Goal: Information Seeking & Learning: Learn about a topic

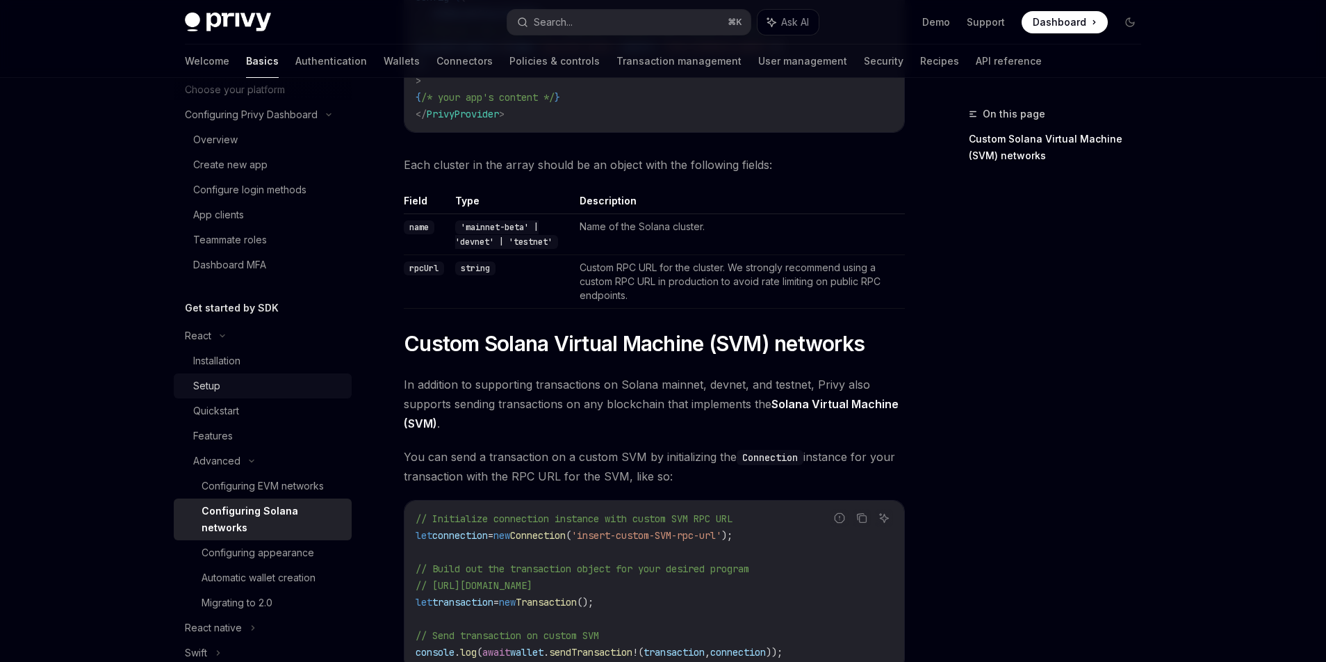
scroll to position [100, 0]
click at [227, 401] on div "Quickstart" at bounding box center [216, 407] width 46 height 17
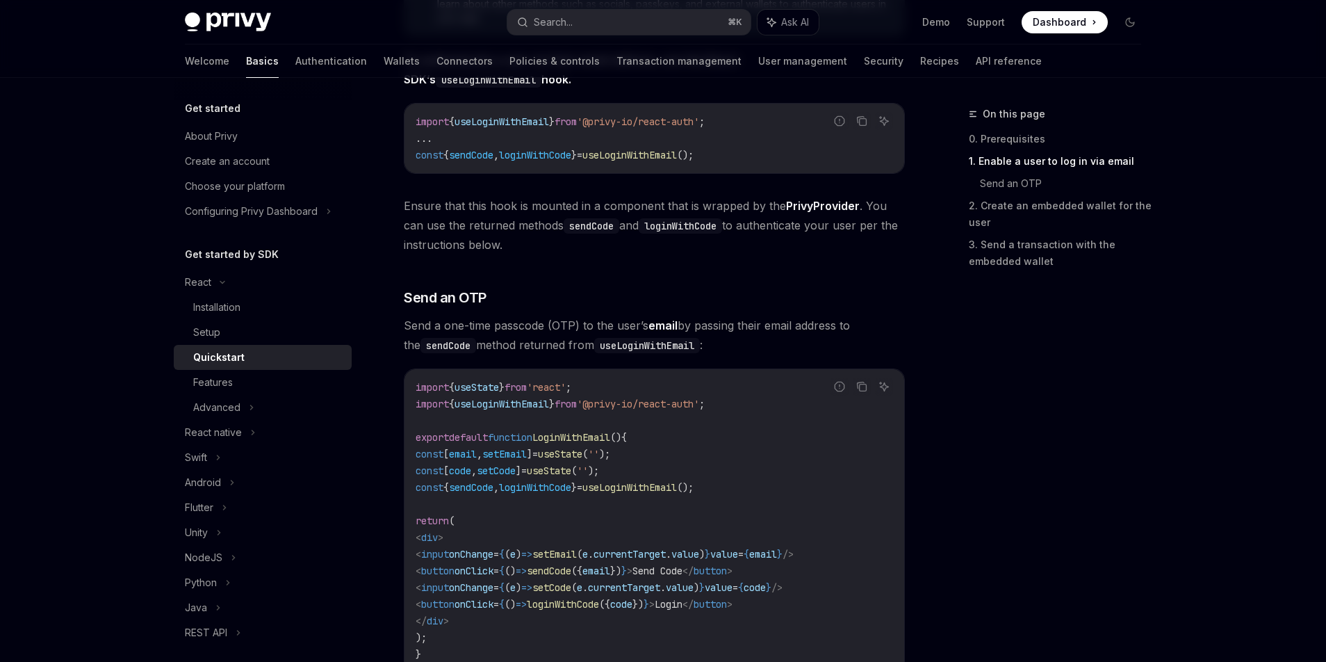
scroll to position [520, 0]
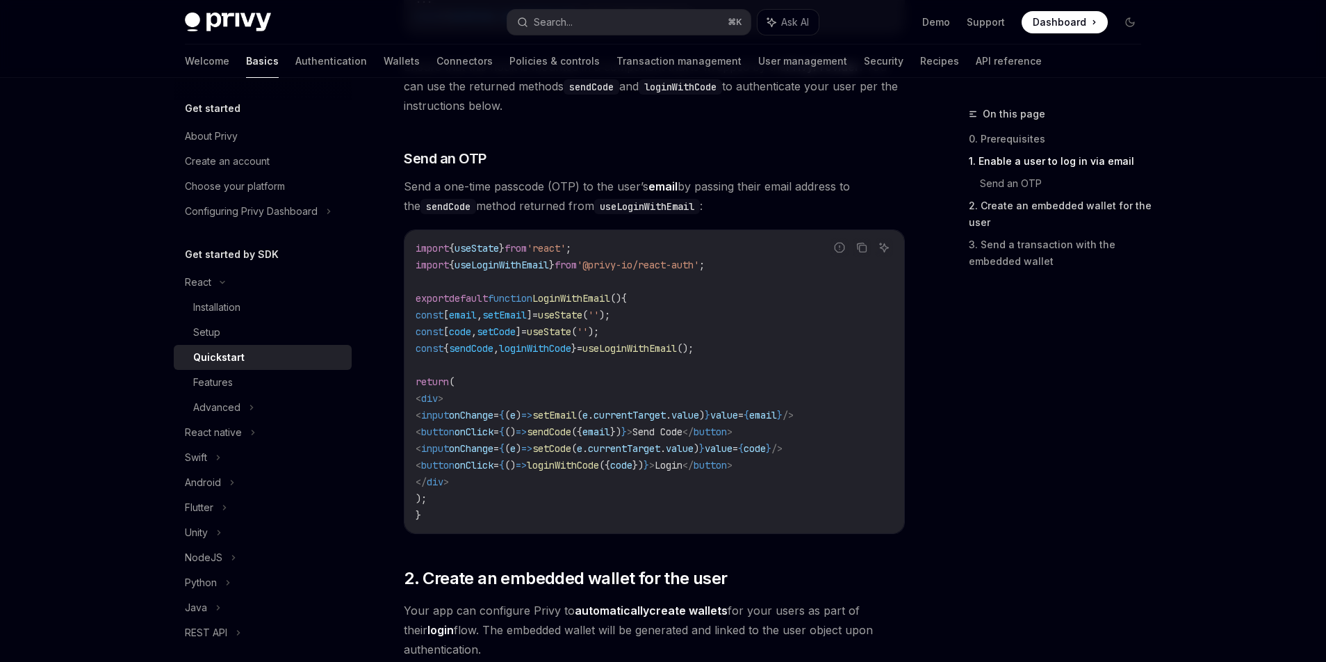
click at [981, 204] on link "2. Create an embedded wallet for the user" at bounding box center [1060, 214] width 183 height 39
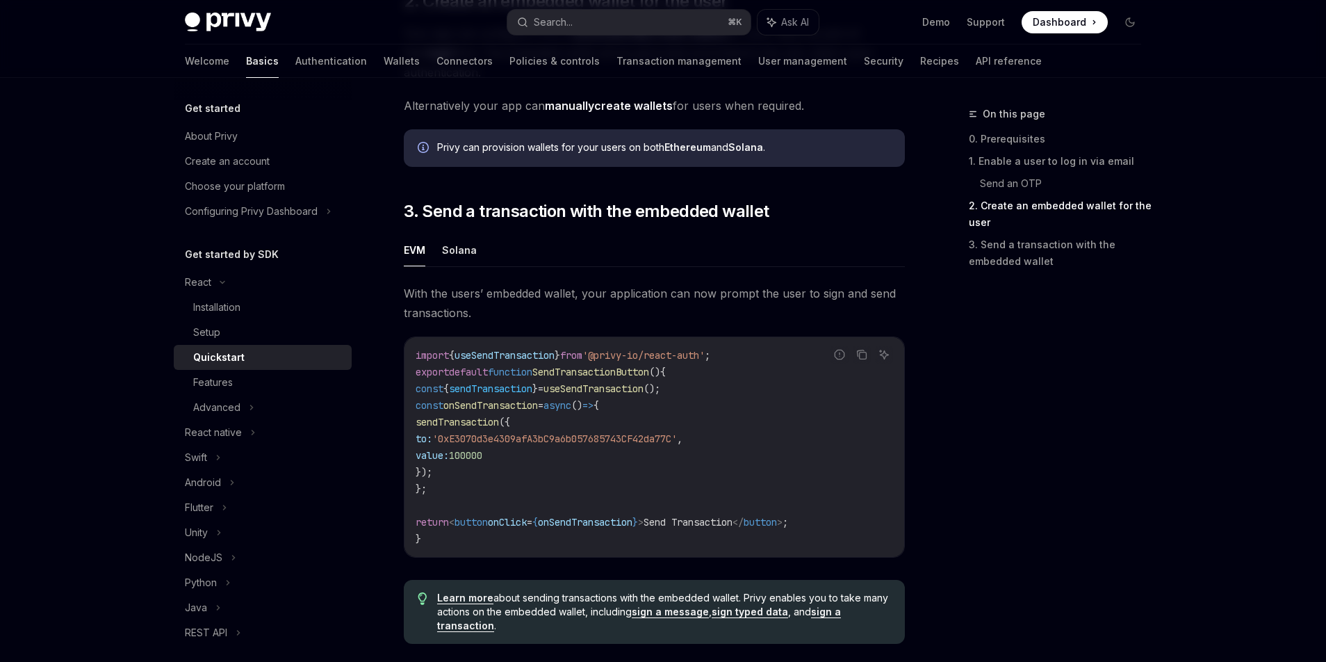
scroll to position [1042, 0]
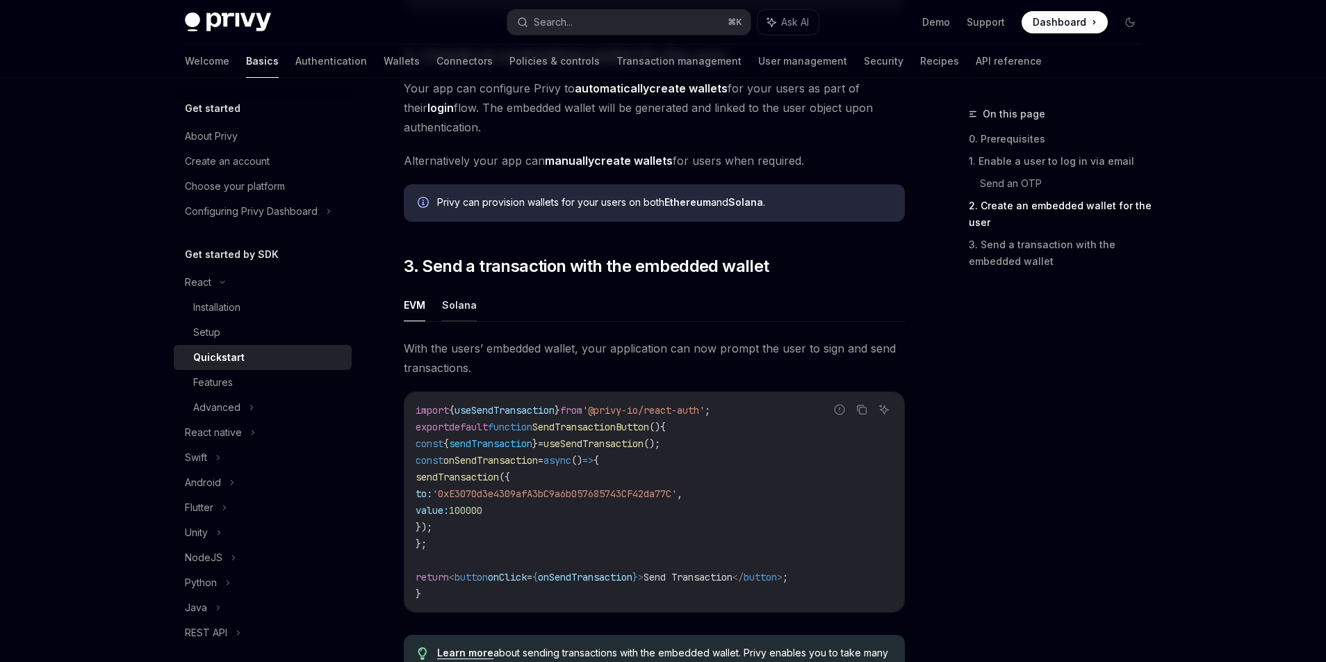
click at [473, 313] on button "Solana" at bounding box center [459, 304] width 35 height 33
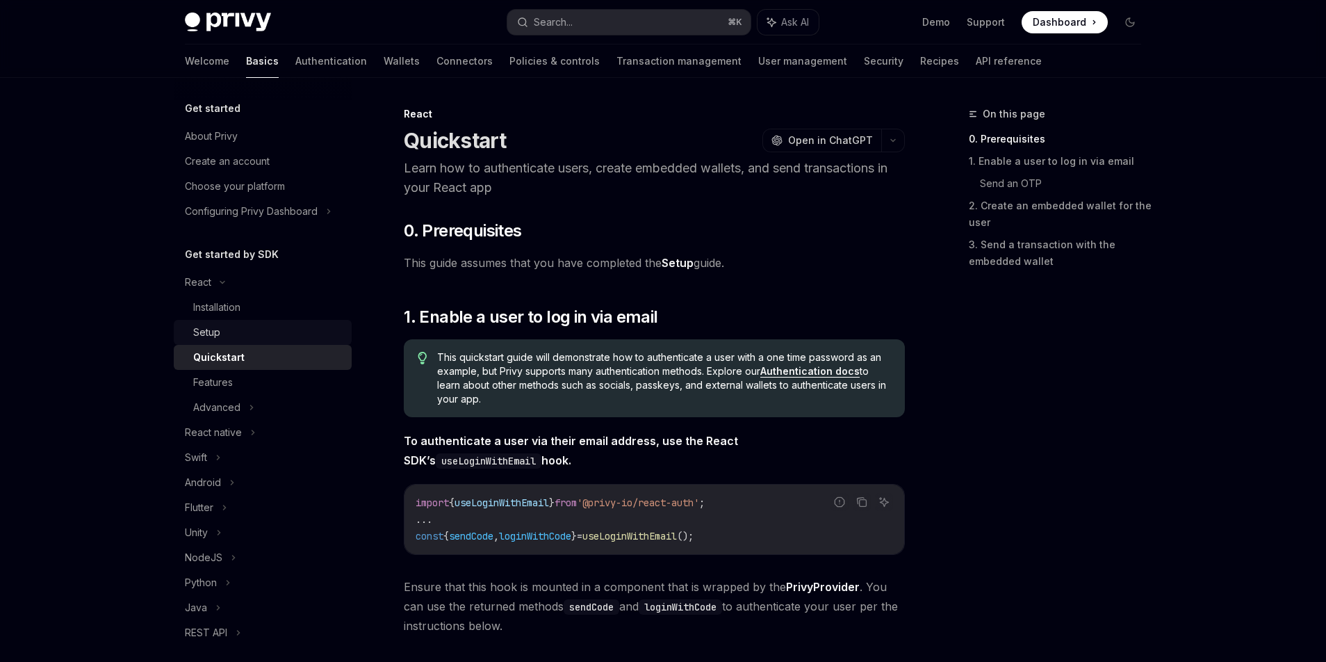
click at [231, 336] on div "Setup" at bounding box center [268, 332] width 150 height 17
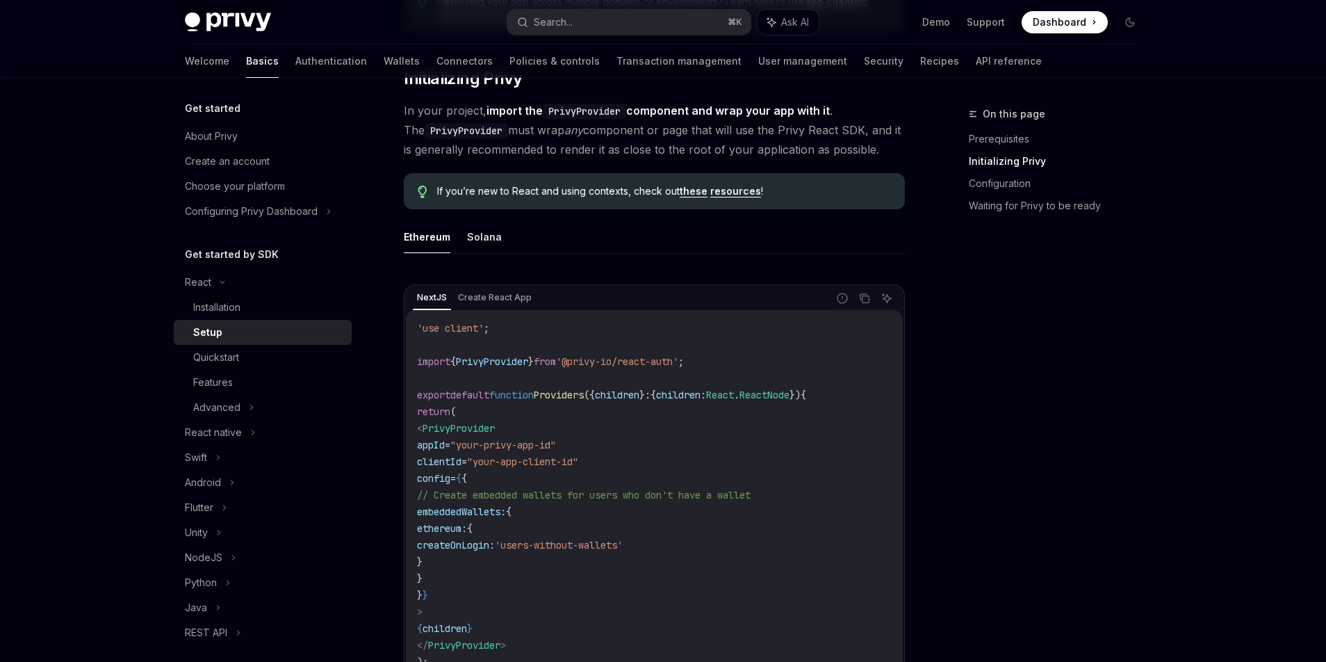
scroll to position [291, 0]
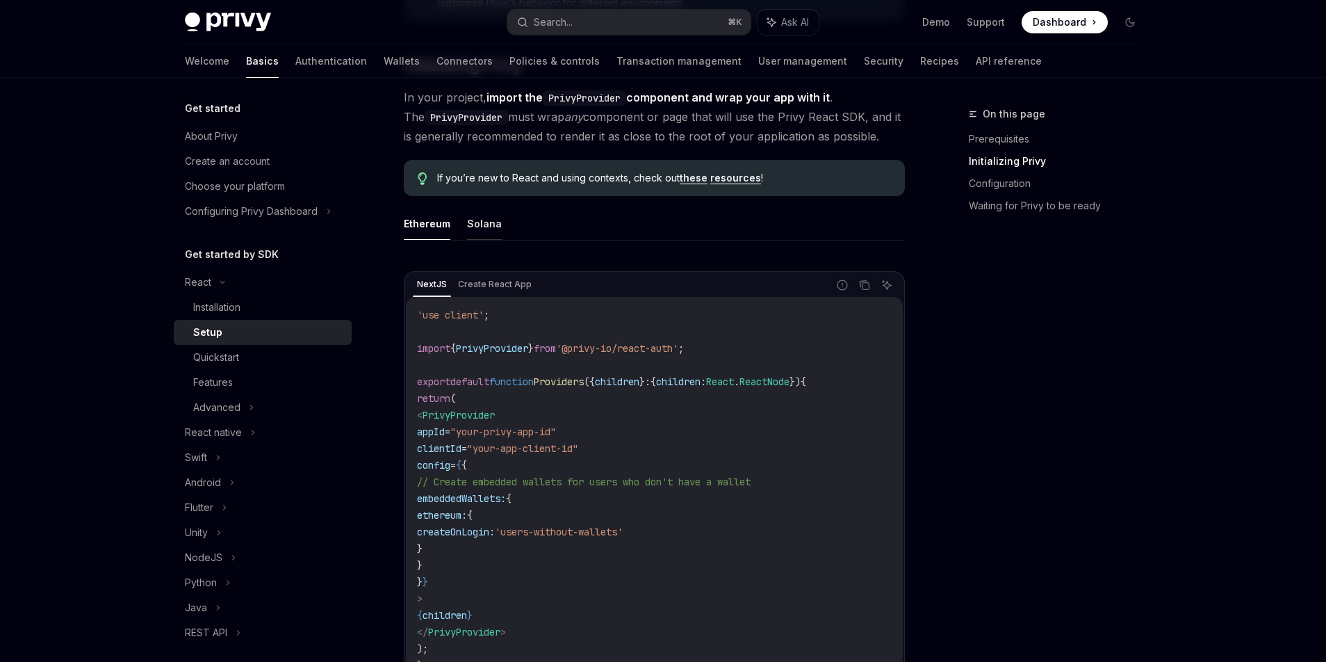
click at [484, 216] on button "Solana" at bounding box center [484, 223] width 35 height 33
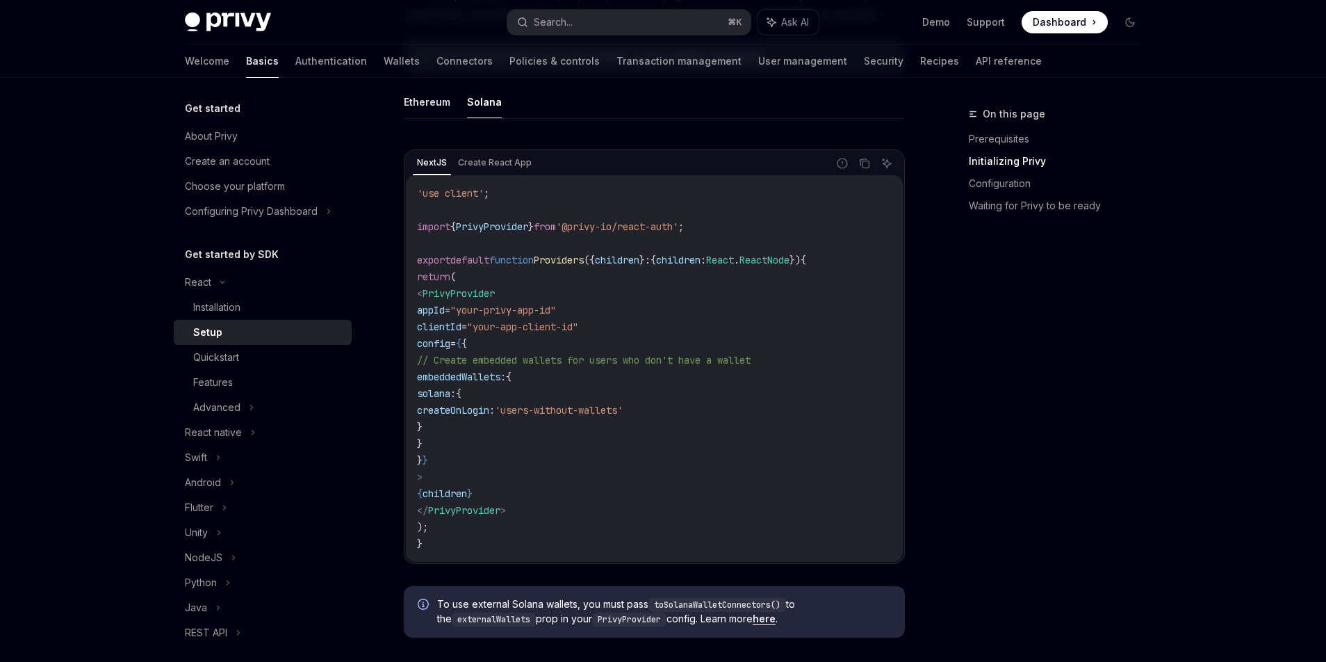
scroll to position [452, 0]
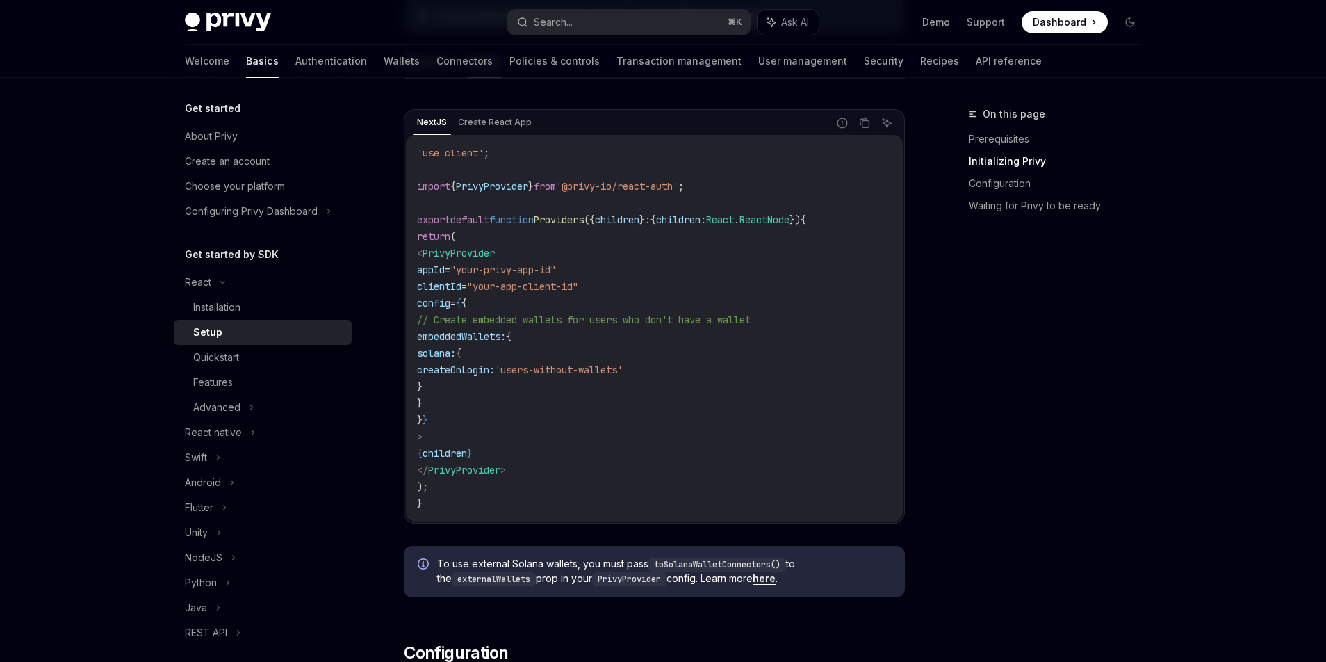
type textarea "*"
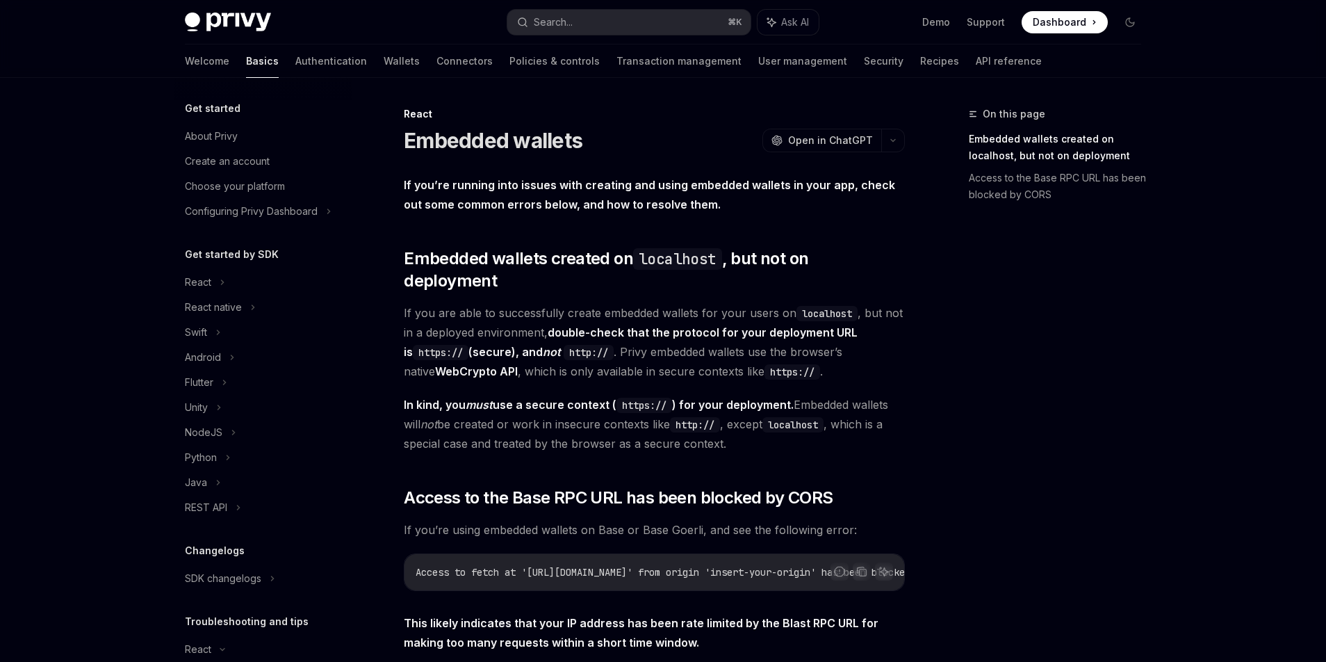
scroll to position [18, 0]
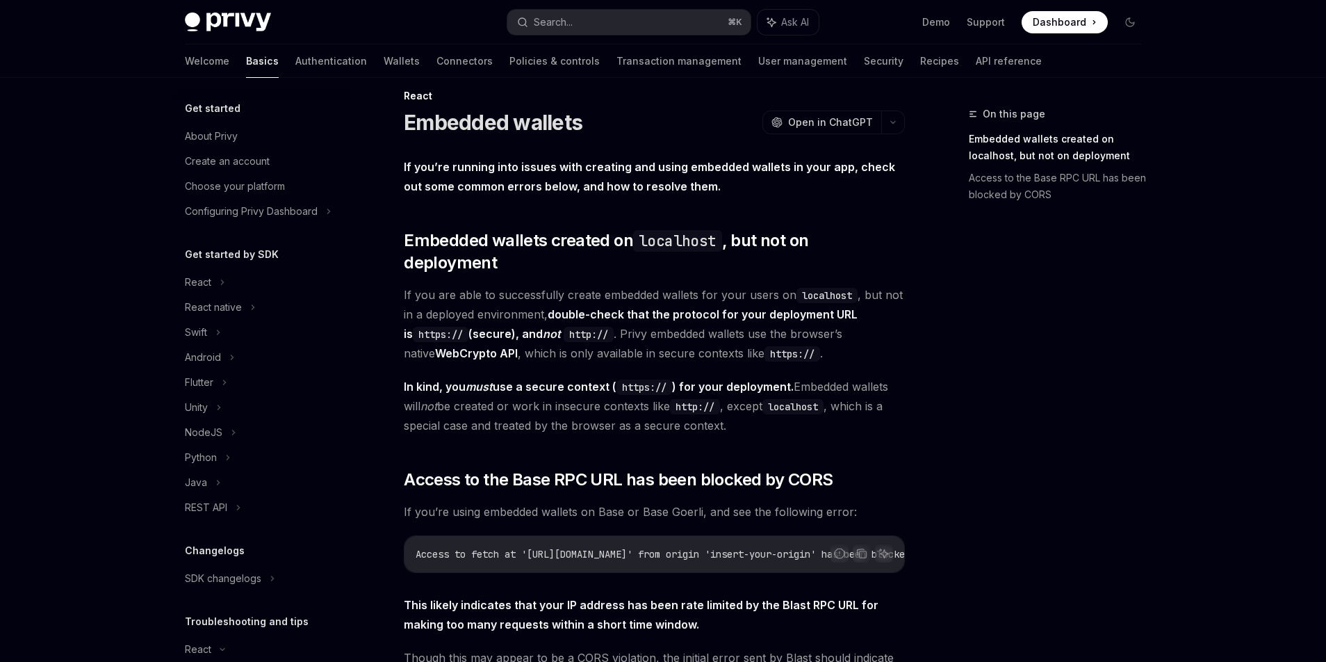
click at [613, 393] on span "In kind, you must use a secure context ( https:// ) for your deployment. Embedd…" at bounding box center [654, 406] width 501 height 58
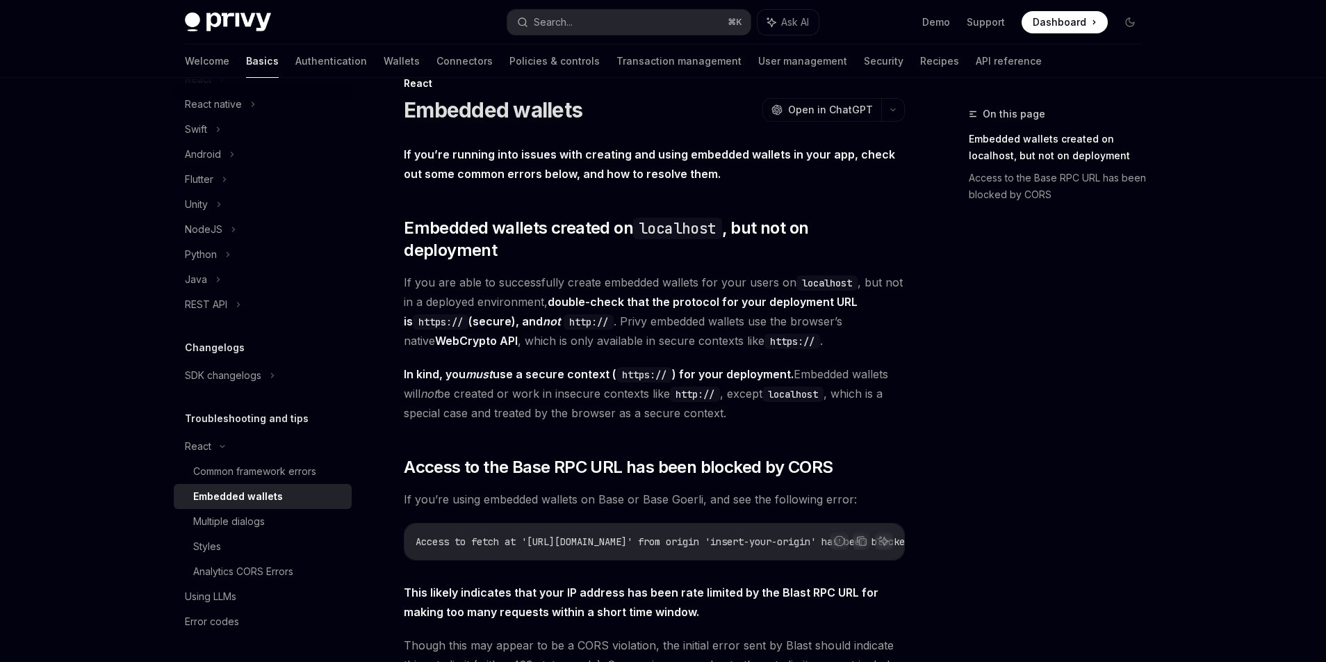
scroll to position [0, 0]
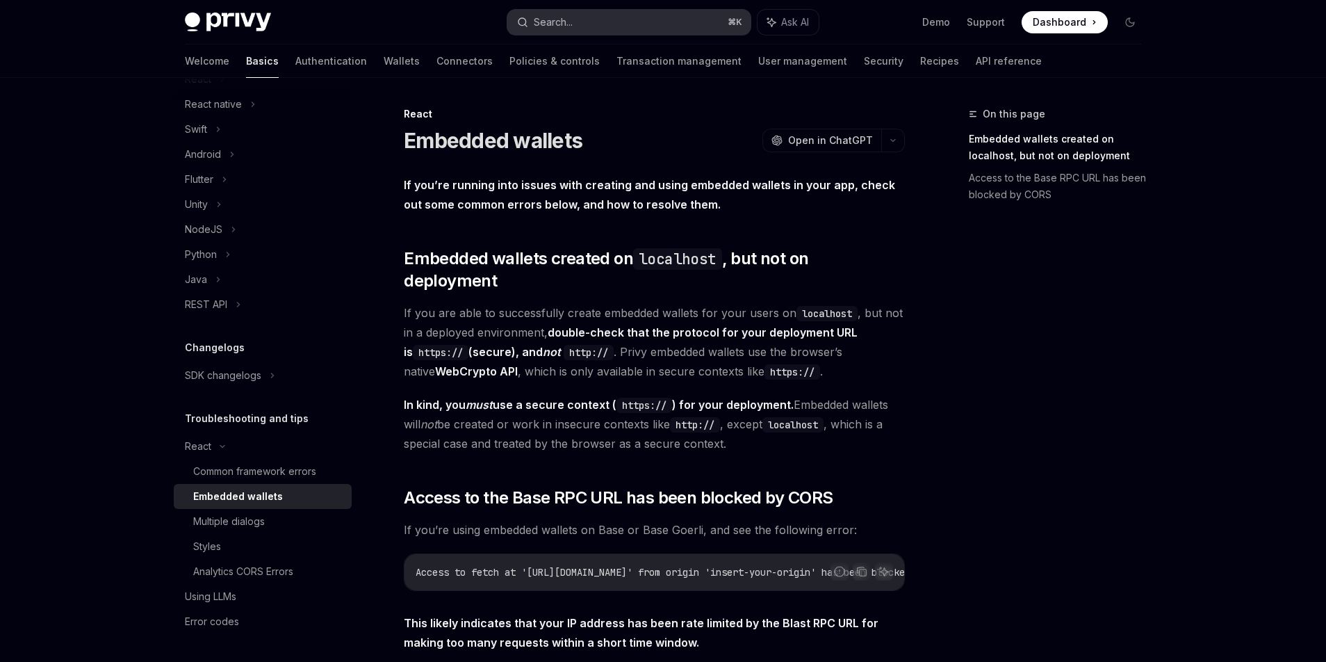
click at [598, 24] on button "Search... ⌘ K" at bounding box center [628, 22] width 243 height 25
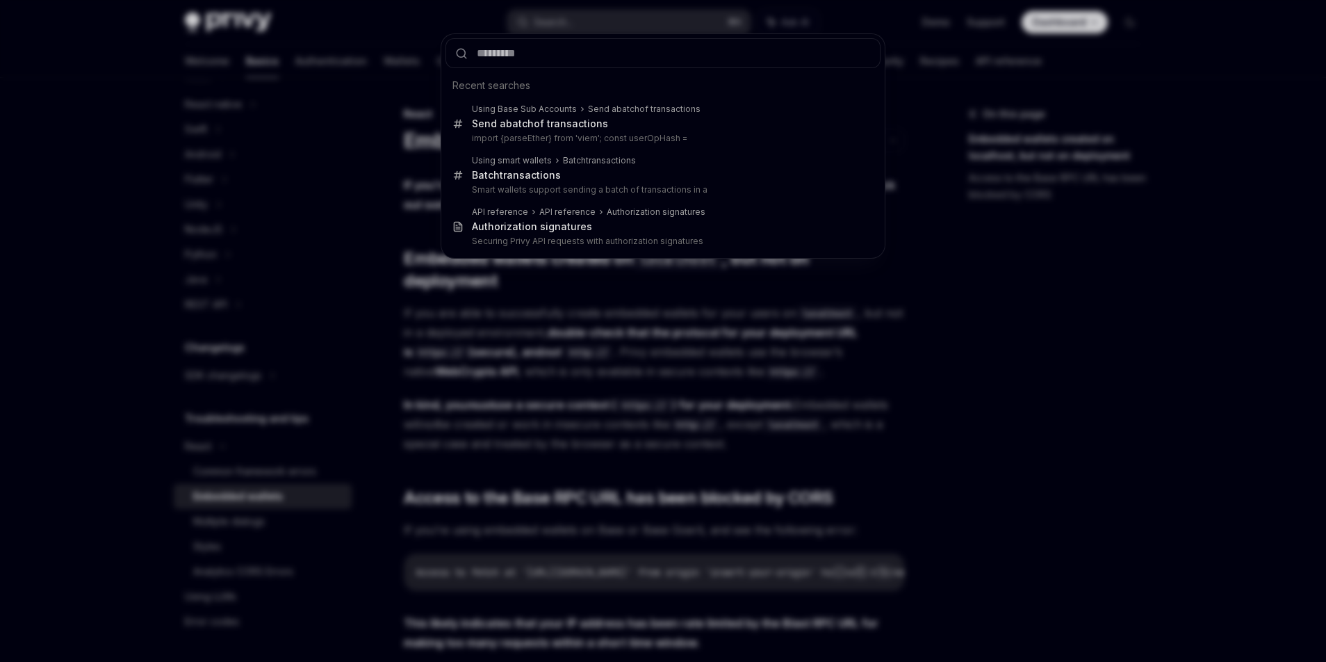
click at [765, 12] on div "Recent searches Using Base Sub Accounts Send a batch of transactions Send a bat…" at bounding box center [663, 331] width 1326 height 662
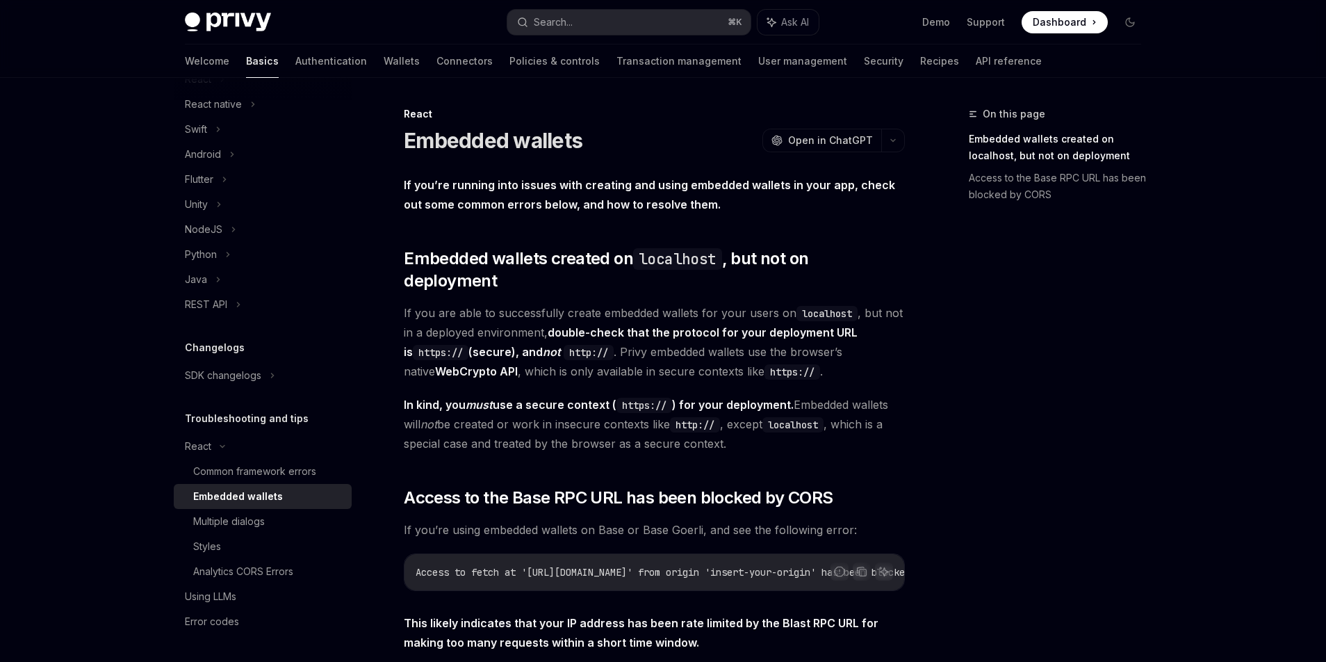
click at [781, 22] on span "Ask AI" at bounding box center [795, 22] width 28 height 14
type textarea "*"
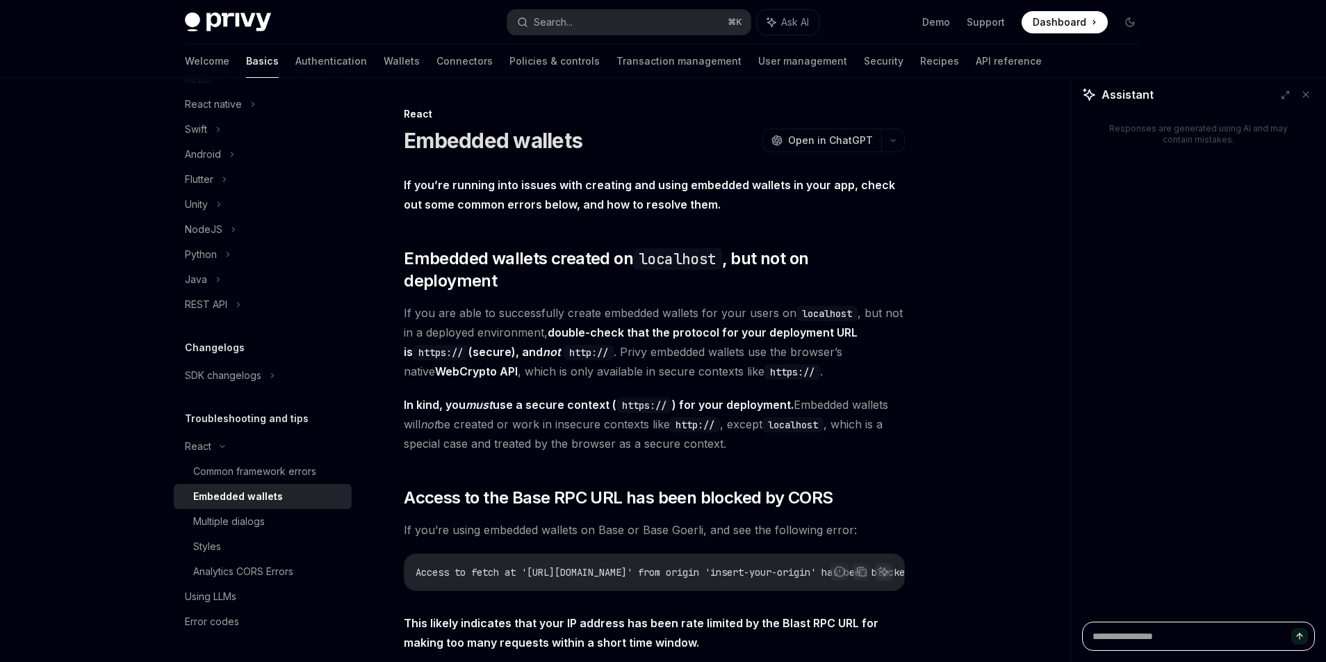
paste textarea "**********"
type textarea "**********"
type textarea "*"
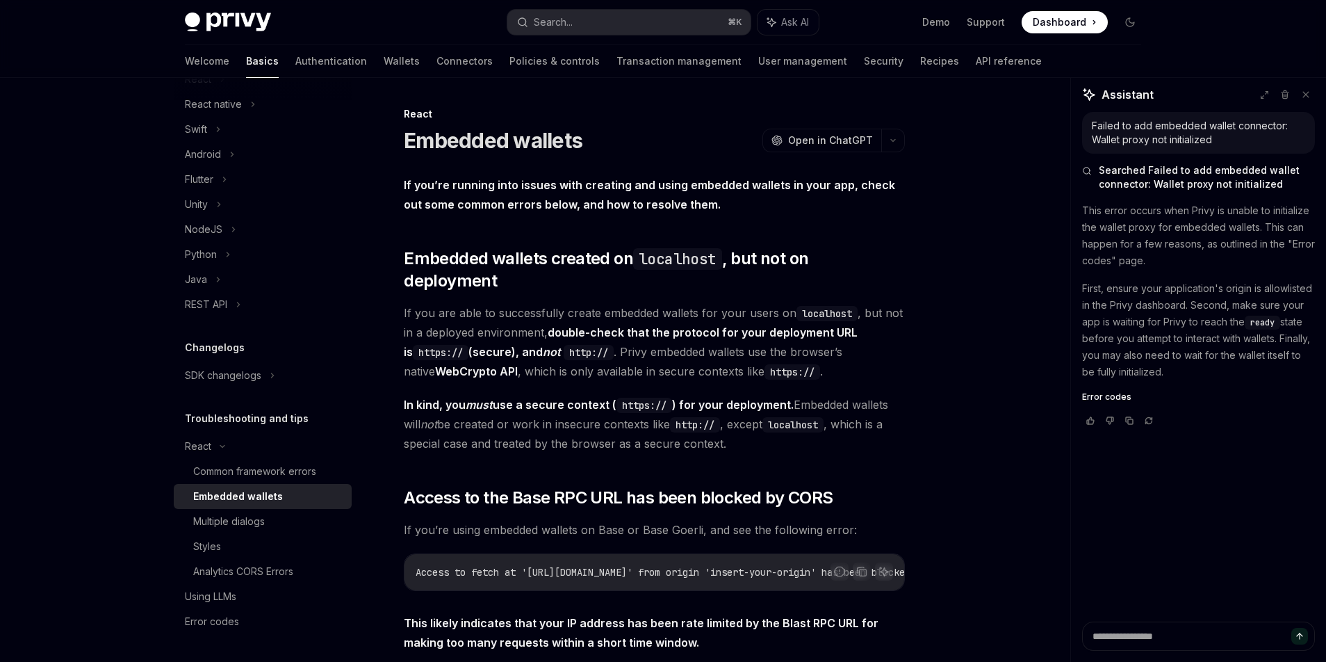
type textarea "*"
